Goal: Task Accomplishment & Management: Manage account settings

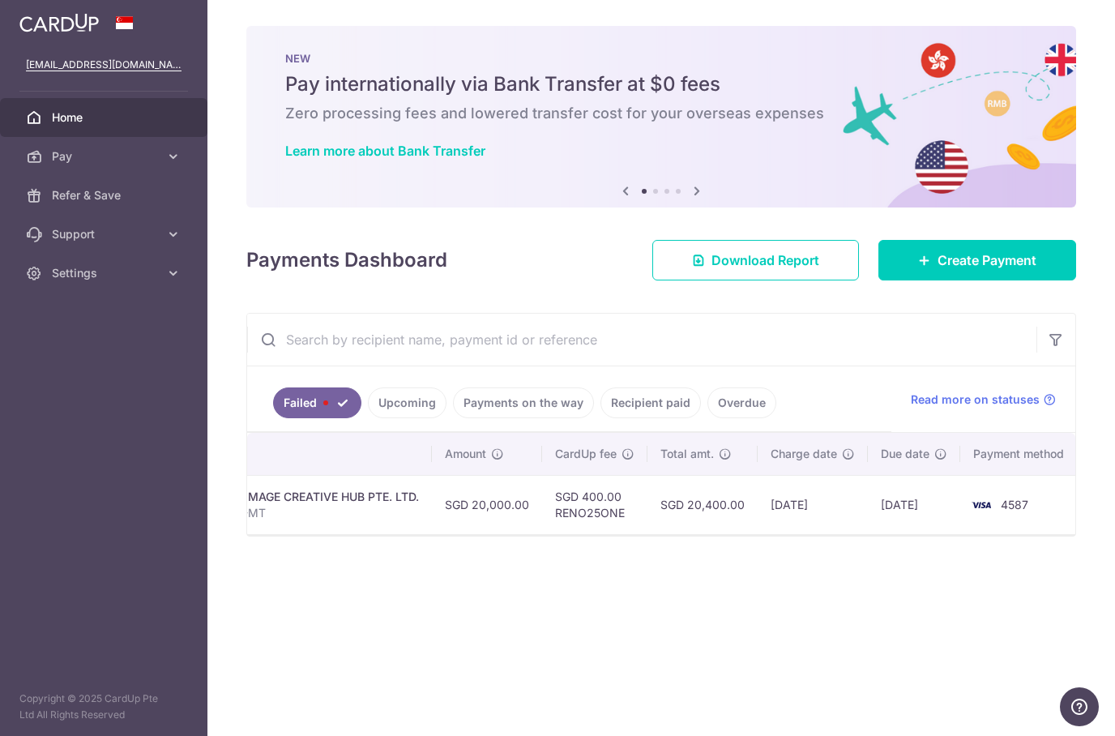
scroll to position [0, 389]
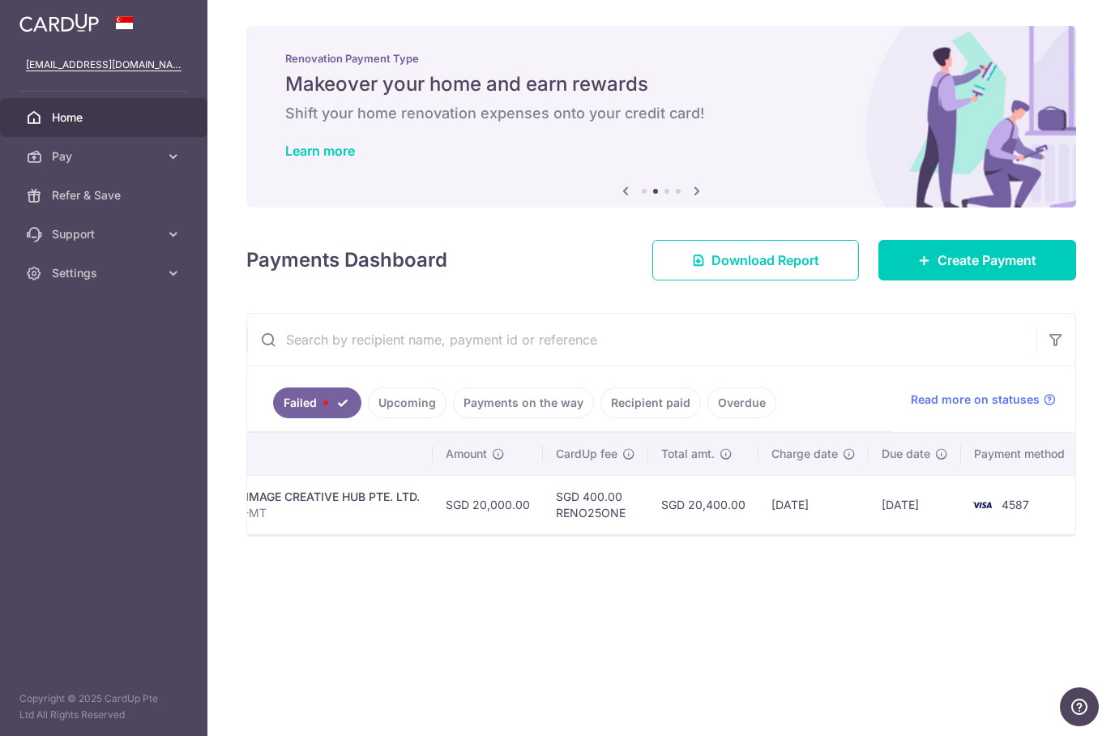
click at [317, 404] on link "Failed" at bounding box center [317, 402] width 88 height 31
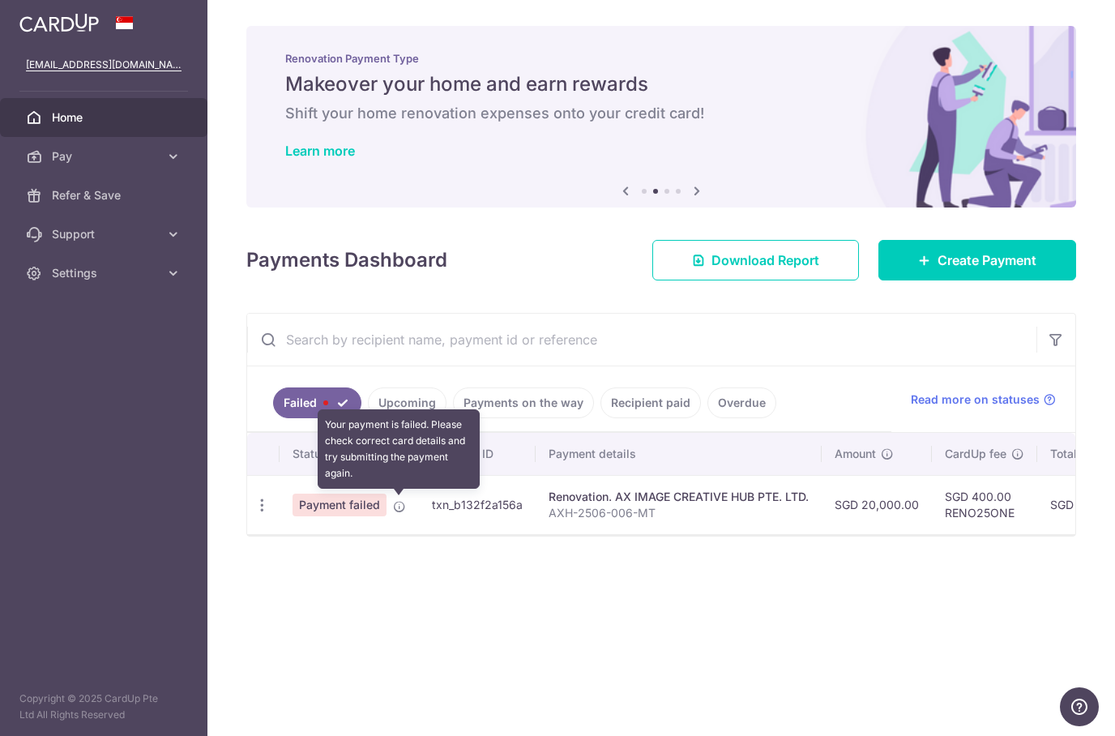
click at [401, 501] on icon at bounding box center [399, 506] width 13 height 13
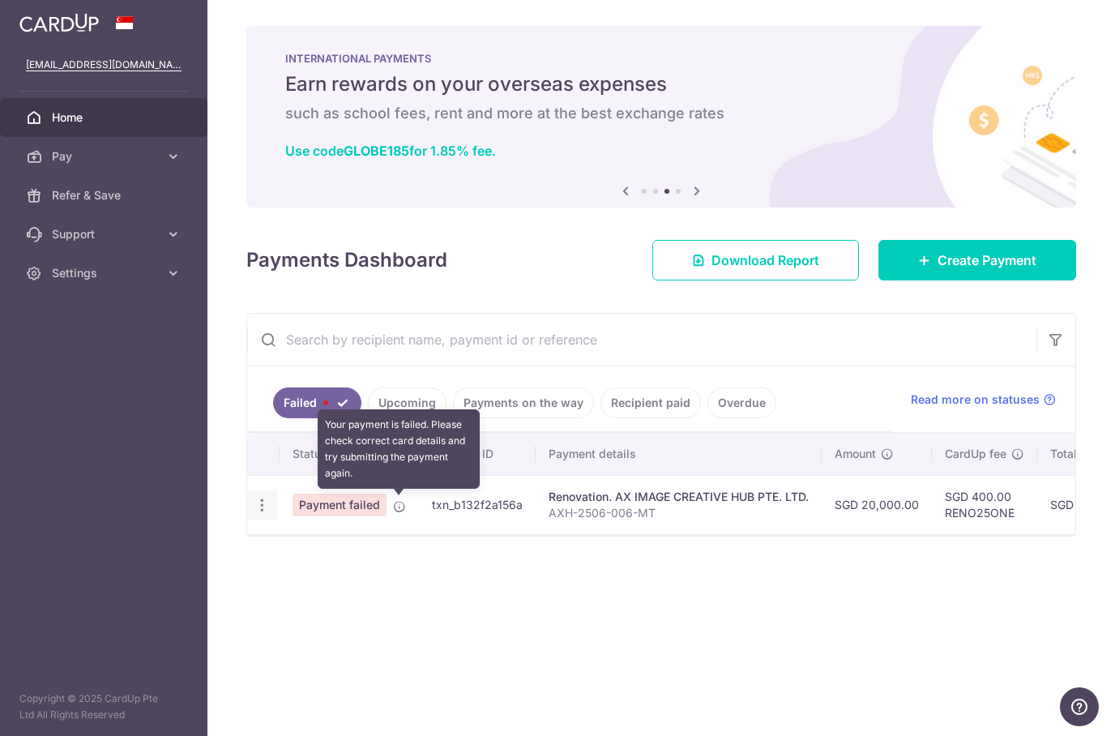
click at [262, 504] on icon "button" at bounding box center [262, 505] width 17 height 17
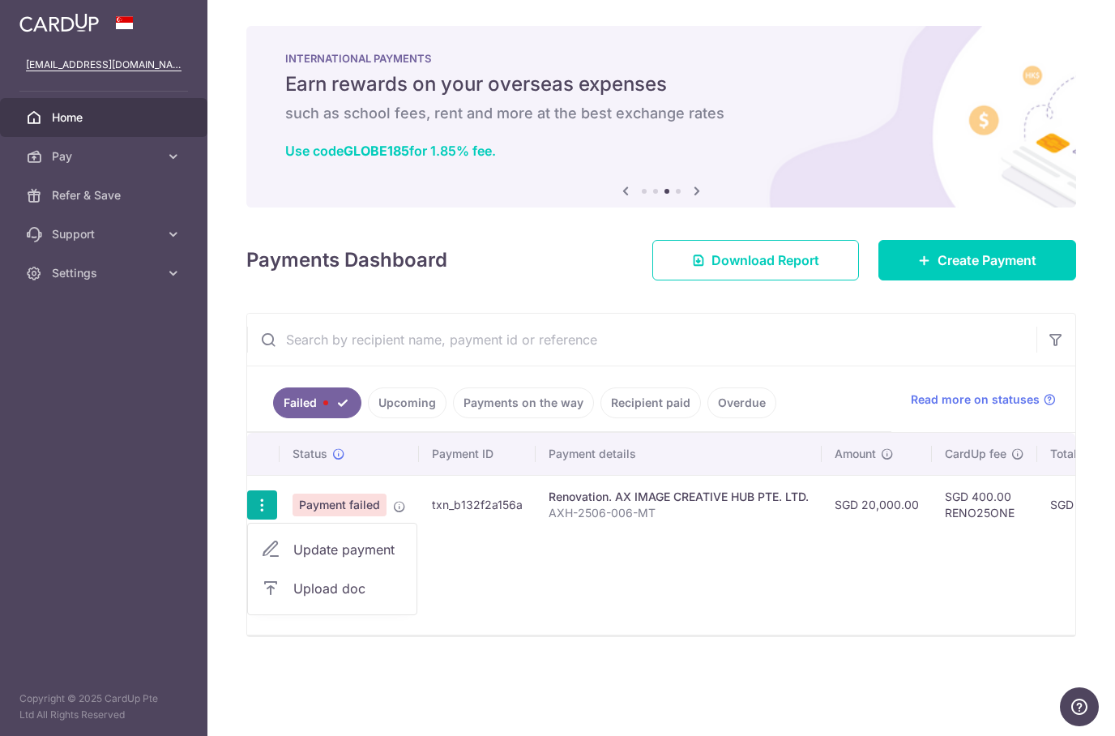
click at [383, 552] on span "Update payment" at bounding box center [348, 549] width 110 height 19
radio input "true"
type input "20,000.00"
type input "AXH-2506-006-MT"
type input "2nd Payment 40% with VO"
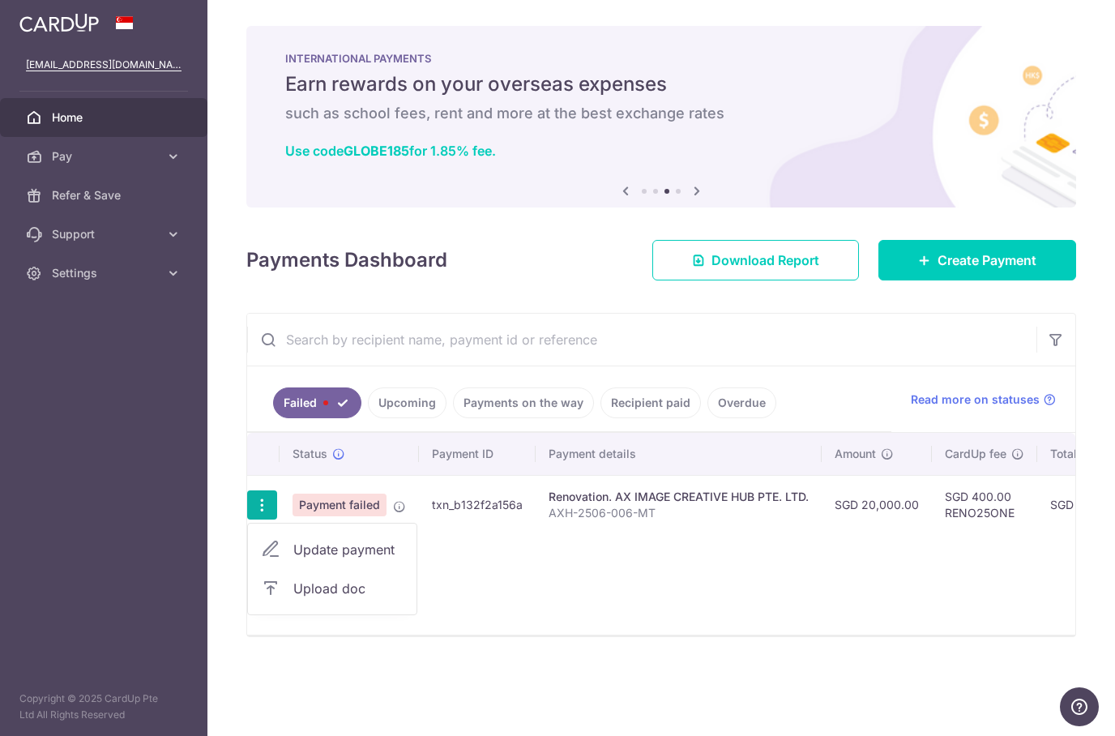
type input "RENO25ONE"
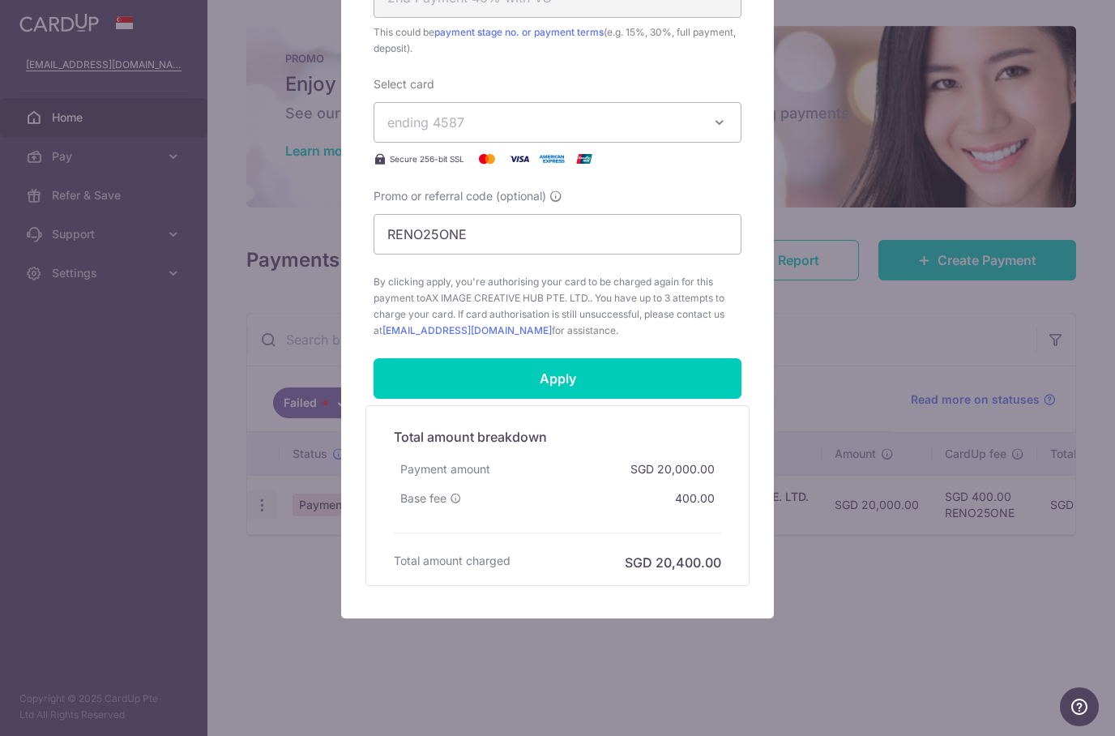
scroll to position [701, 0]
click at [843, 330] on div "Edit payment By clicking apply, you will make changes to all payments to AX IMA…" at bounding box center [557, 368] width 1115 height 736
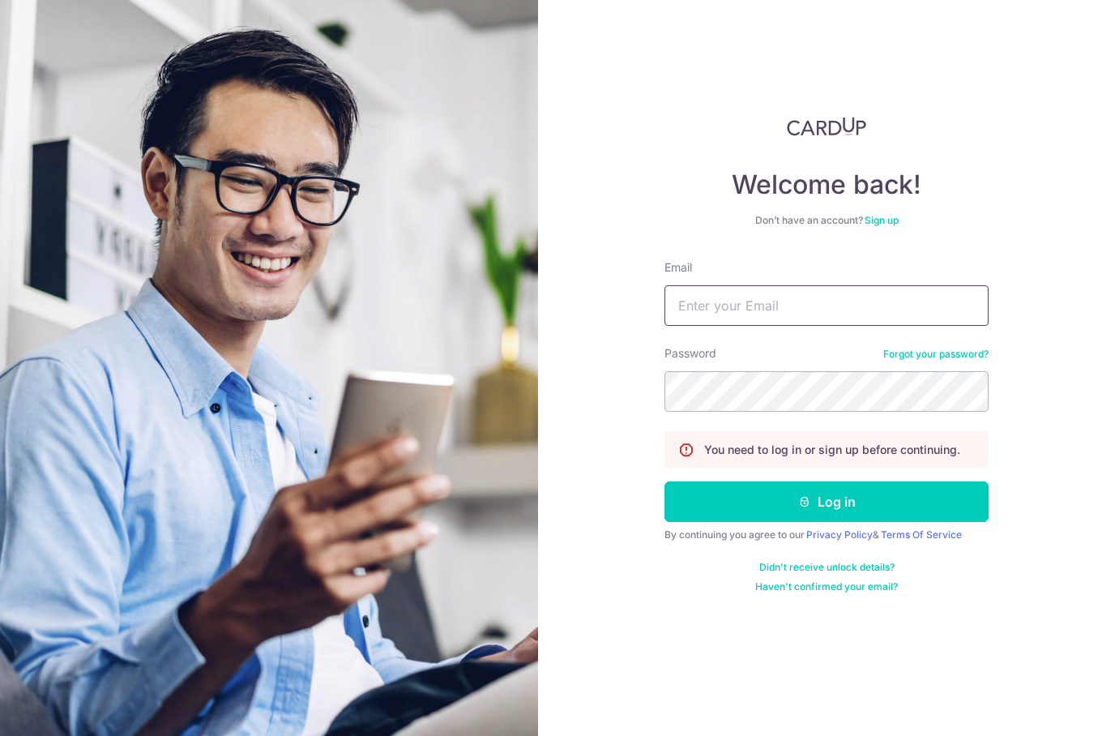
click at [830, 305] on input "Email" at bounding box center [826, 305] width 324 height 41
type input "[EMAIL_ADDRESS][DOMAIN_NAME]"
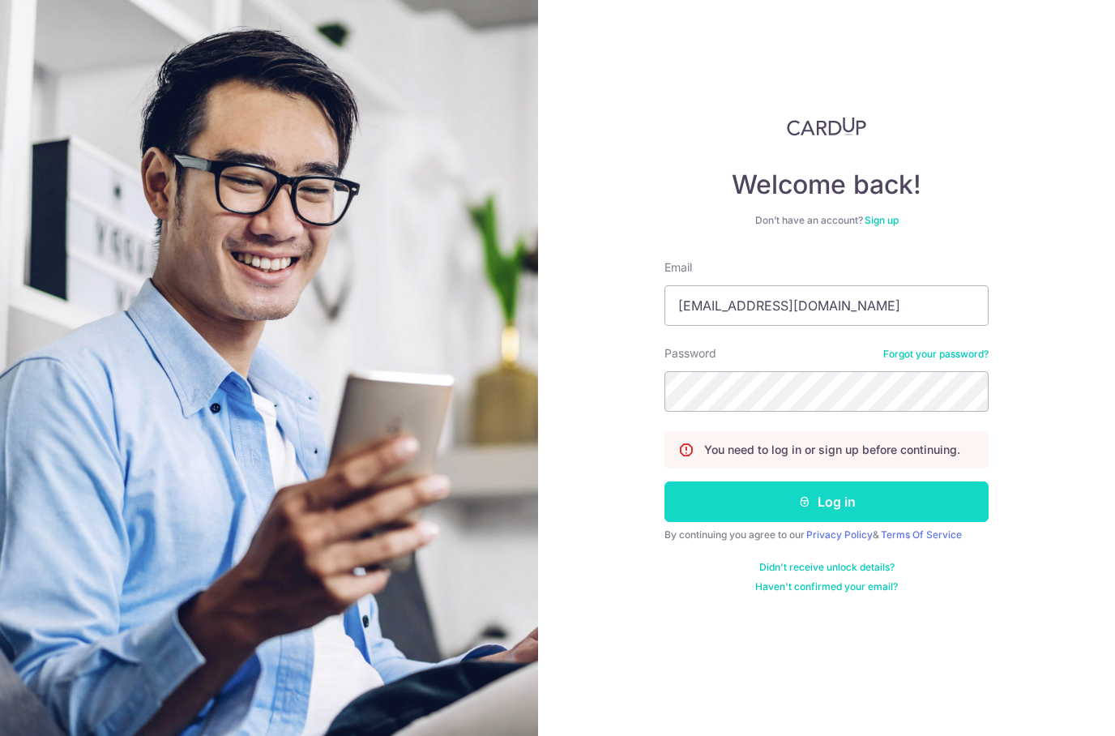
click at [766, 503] on button "Log in" at bounding box center [826, 501] width 324 height 41
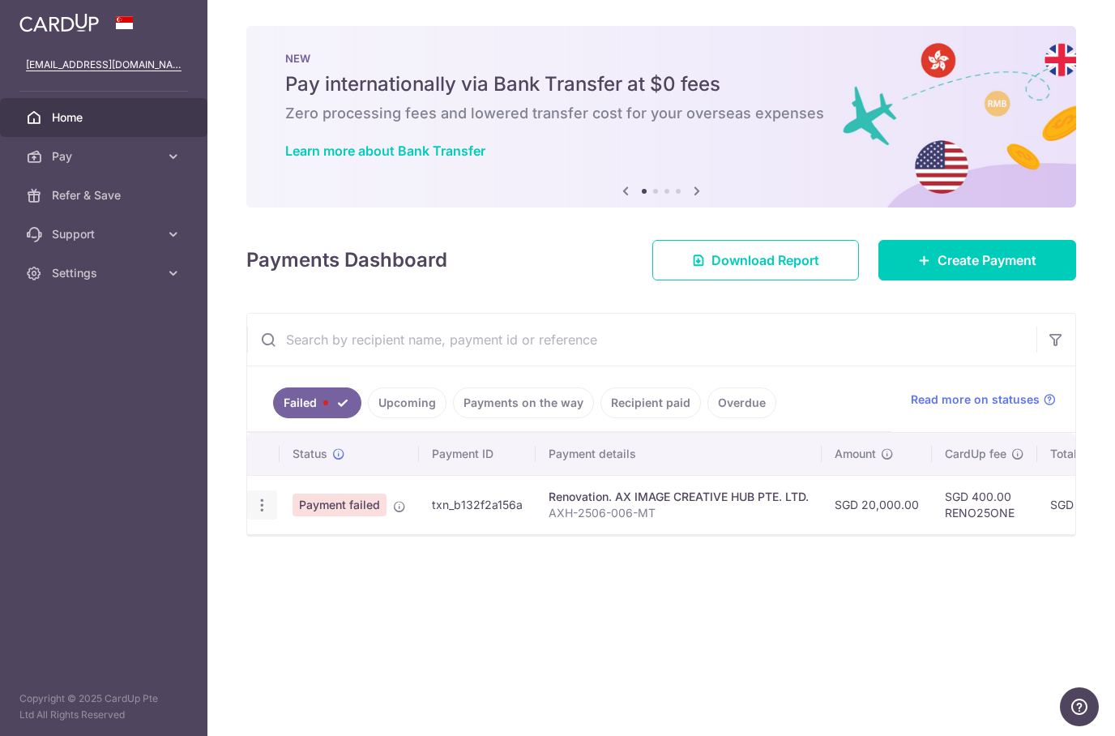
click at [258, 503] on icon "button" at bounding box center [262, 505] width 17 height 17
click at [389, 546] on span "Update payment" at bounding box center [348, 549] width 110 height 19
radio input "true"
type input "20,000.00"
type input "AXH-2506-006-MT"
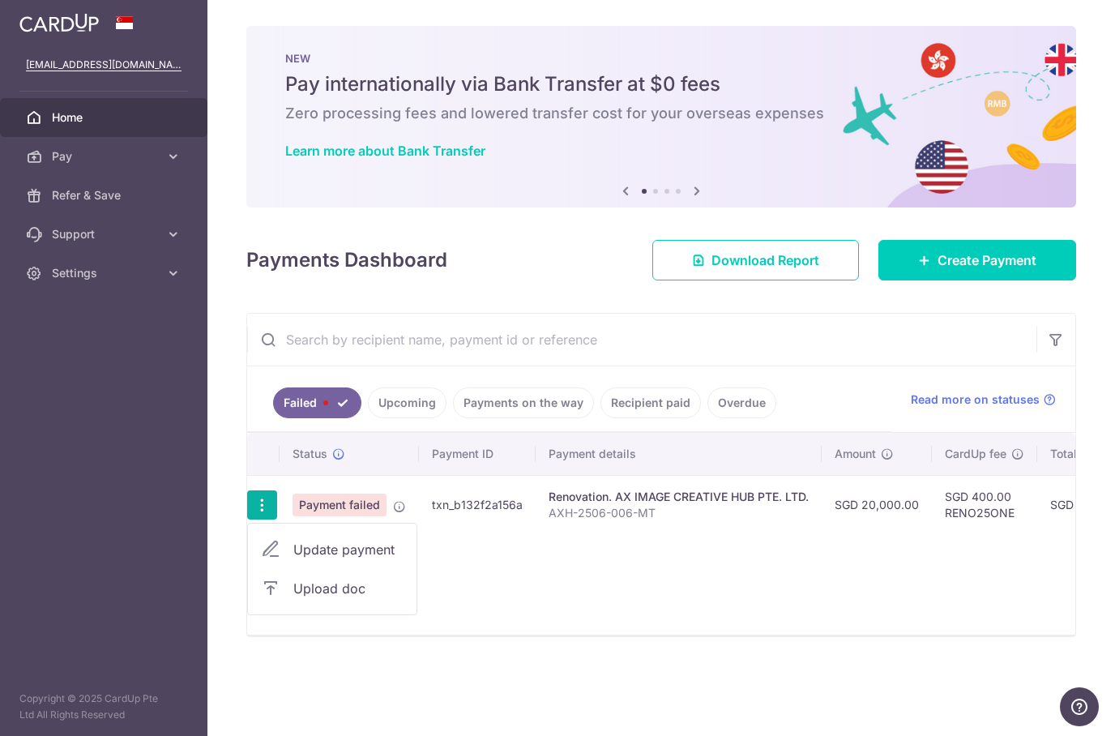
type input "2nd Payment 40% with VO"
type input "RENO25ONE"
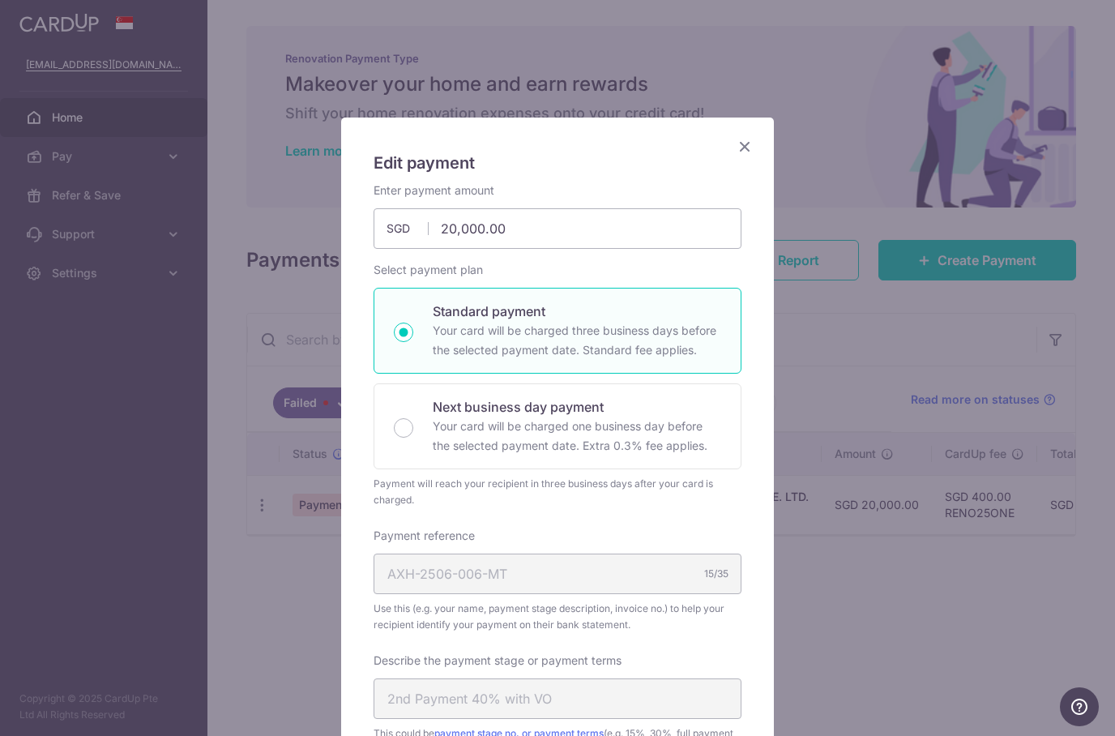
click at [751, 152] on icon "Close" at bounding box center [744, 146] width 19 height 20
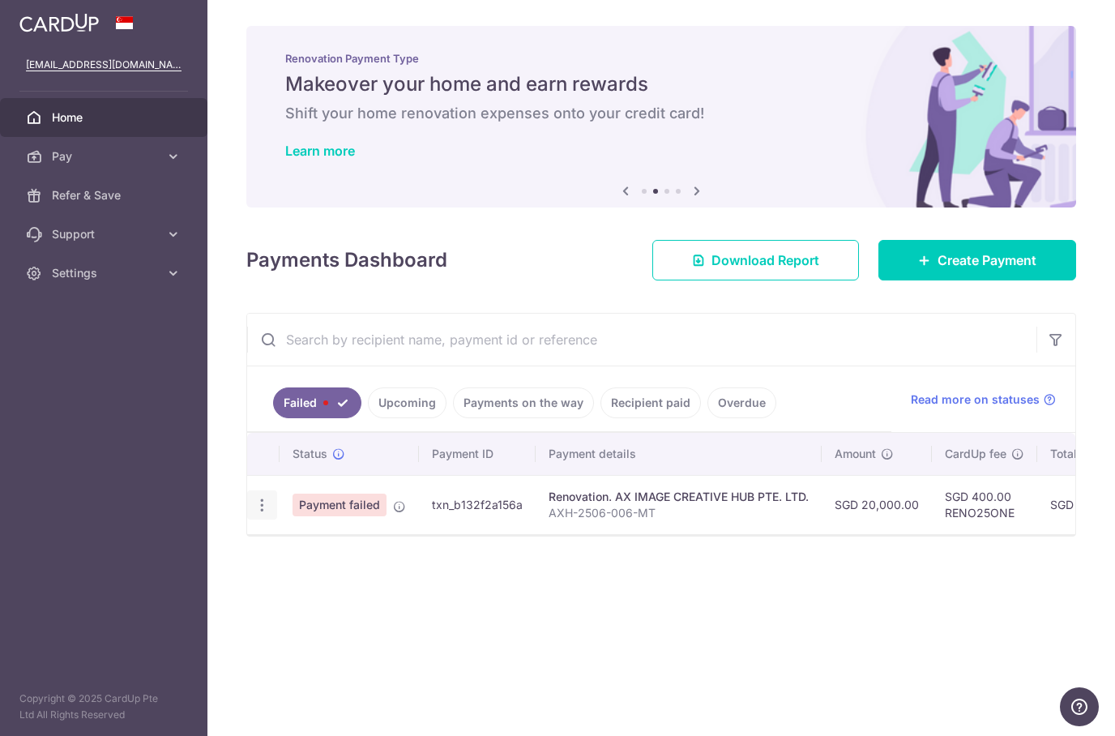
click at [267, 503] on icon "button" at bounding box center [262, 505] width 17 height 17
click at [387, 553] on span "Update payment" at bounding box center [348, 549] width 110 height 19
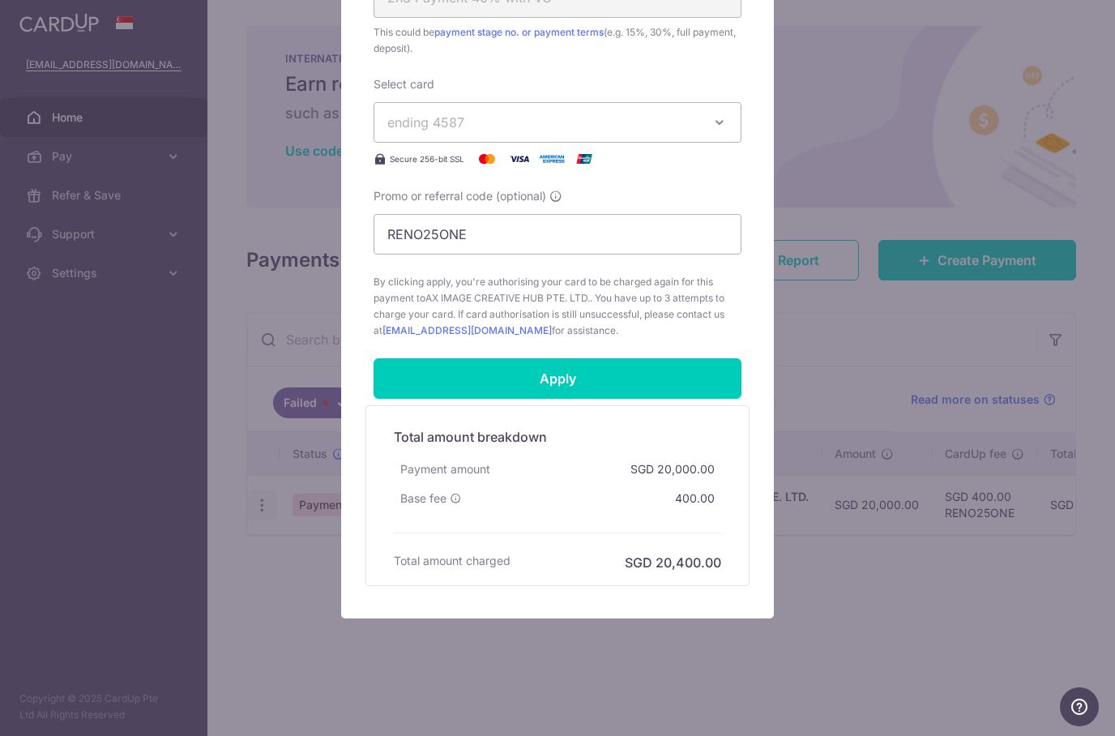
scroll to position [701, 0]
click at [817, 327] on div "Edit payment By clicking apply, you will make changes to all payments to AX IMA…" at bounding box center [557, 368] width 1115 height 736
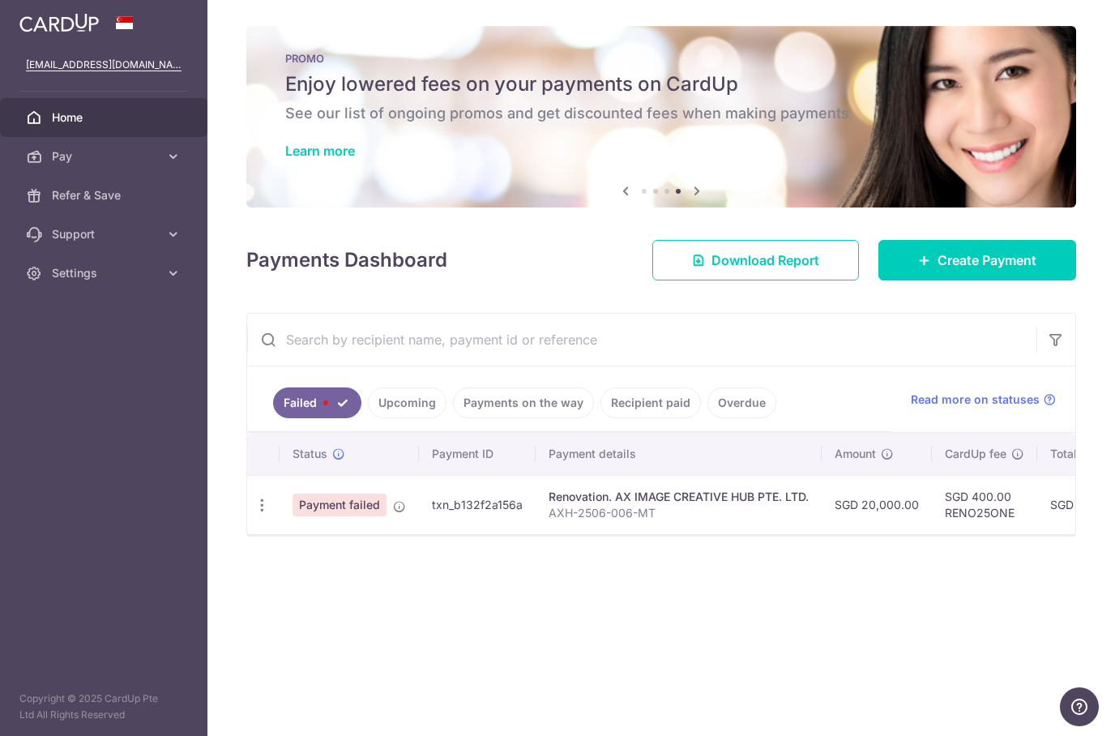
scroll to position [0, 0]
click at [266, 509] on icon "button" at bounding box center [262, 505] width 17 height 17
click at [387, 548] on span "Update payment" at bounding box center [348, 549] width 110 height 19
radio input "true"
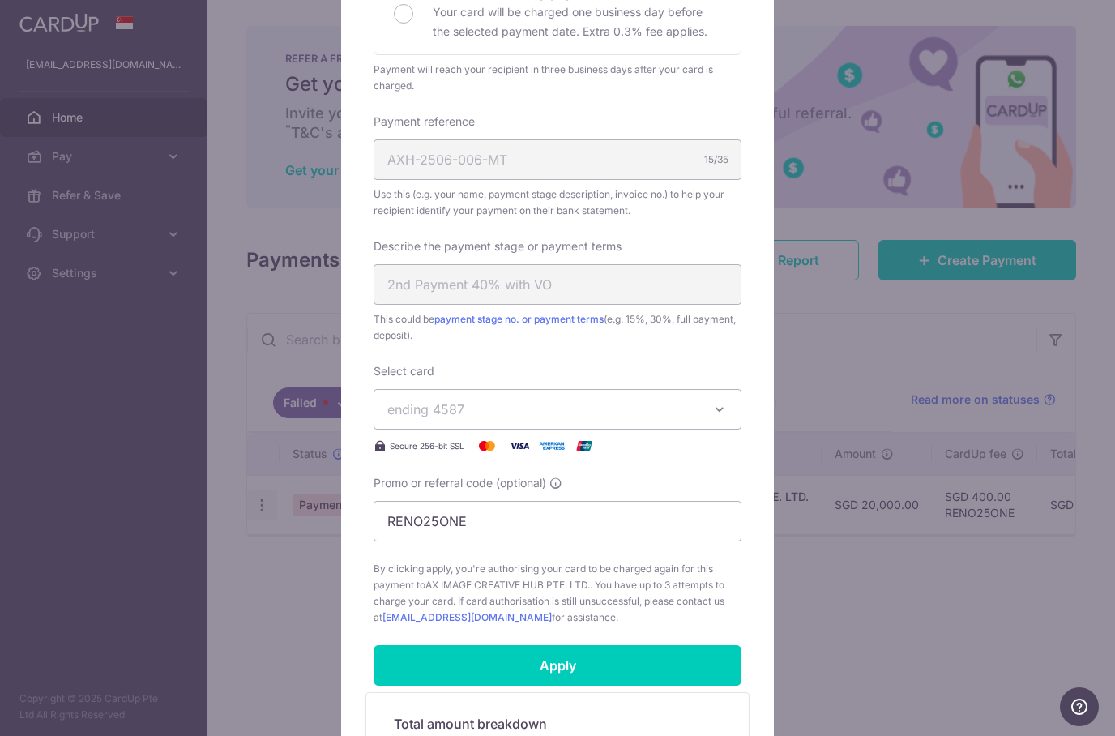
scroll to position [491, 0]
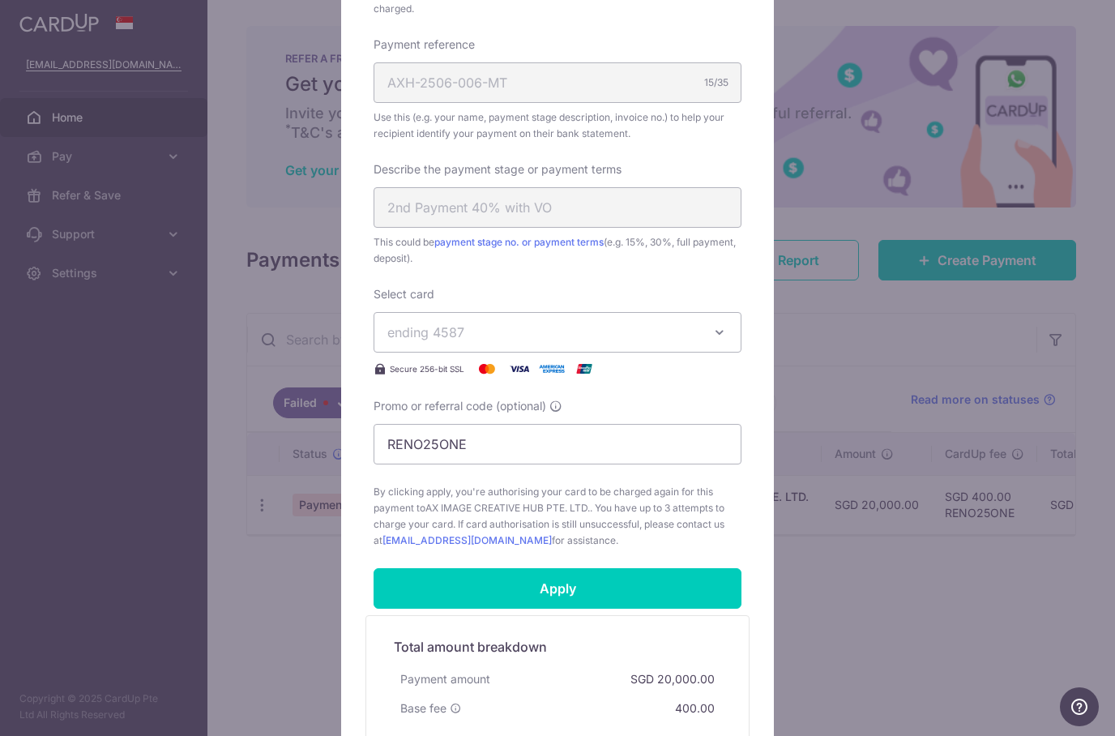
click at [729, 336] on button "ending 4587" at bounding box center [557, 332] width 368 height 41
click at [715, 298] on div at bounding box center [557, 227] width 434 height 1203
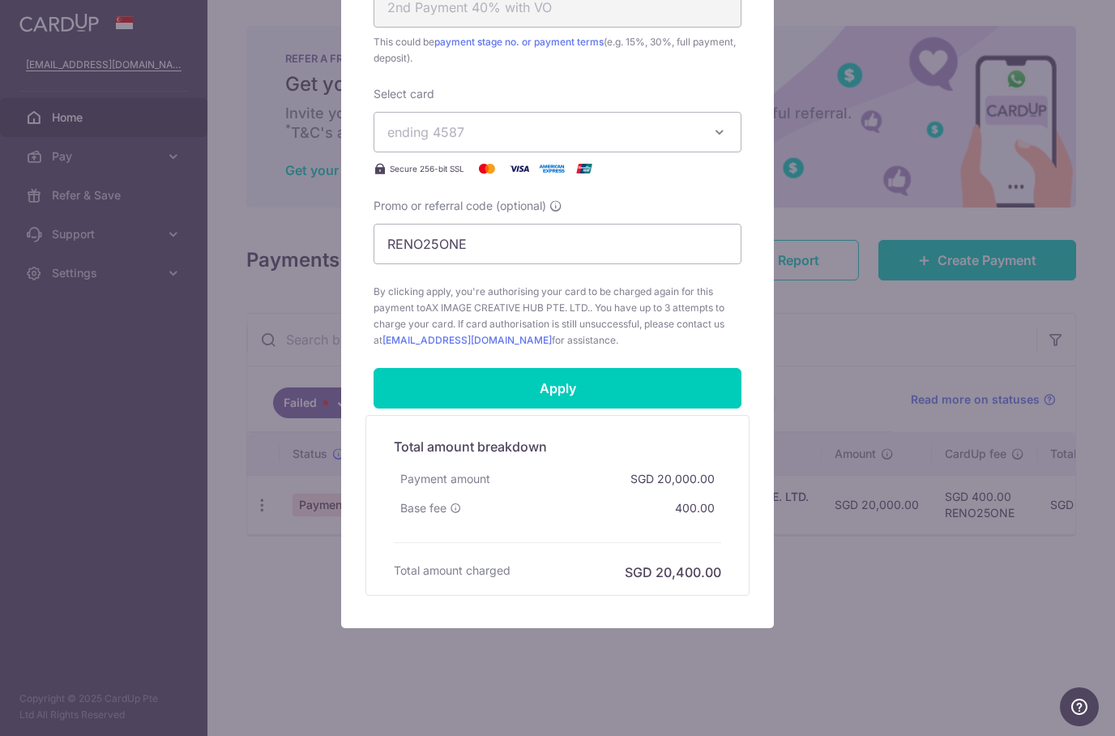
scroll to position [690, 0]
